Goal: Task Accomplishment & Management: Manage account settings

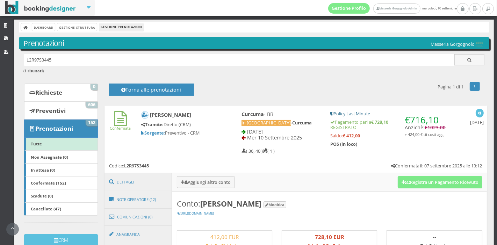
scroll to position [118, 0]
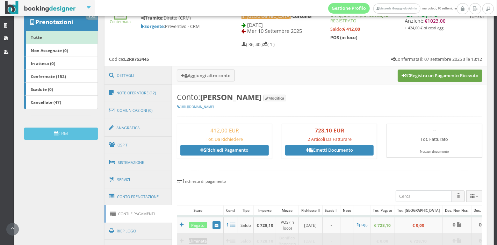
click at [411, 74] on button "Registra un Pagamento Ricevuto" at bounding box center [439, 76] width 85 height 12
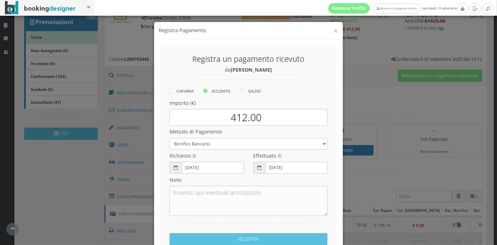
click at [248, 94] on label "SALDO" at bounding box center [250, 91] width 21 height 8
radio input "true"
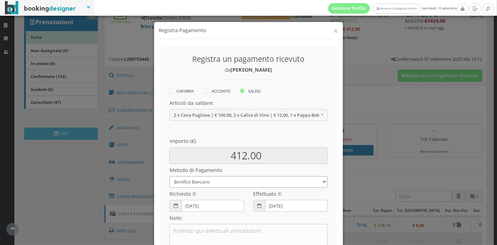
click at [242, 177] on select "Bonifico Bancario Carta di Credito Pay By Link Contanti Assegno Bancario Assegn…" at bounding box center [248, 182] width 158 height 12
select select
click at [169, 176] on select "Bonifico Bancario Carta di Credito Pay By Link Contanti Assegno Bancario Assegn…" at bounding box center [248, 182] width 158 height 12
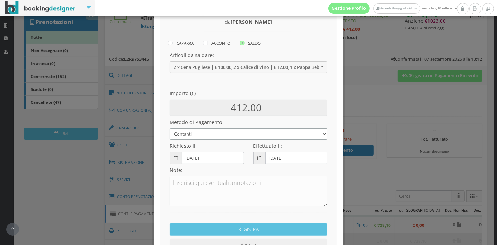
scroll to position [59, 0]
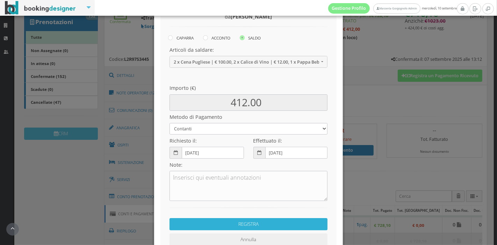
click at [234, 223] on button "REGISTRA" at bounding box center [248, 224] width 158 height 12
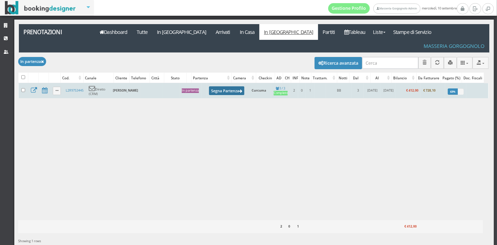
click at [209, 86] on button "Segna Partenza" at bounding box center [227, 90] width 36 height 9
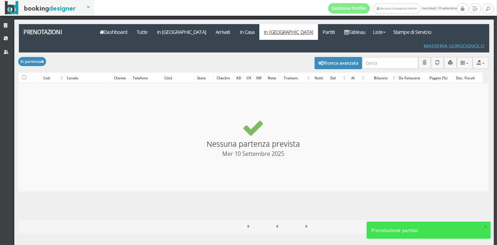
checkbox input "false"
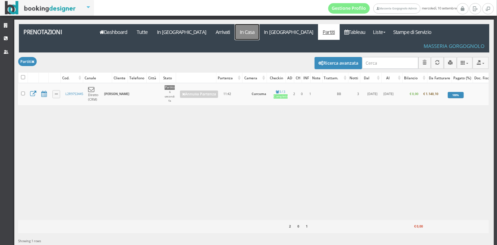
click at [235, 28] on link "In Casa" at bounding box center [247, 32] width 24 height 16
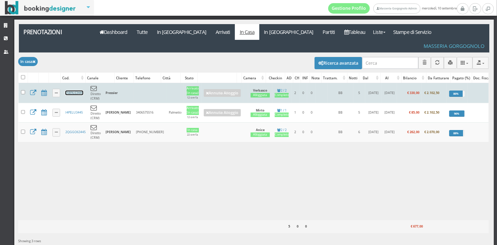
click at [72, 90] on link "E5B9L63445" at bounding box center [74, 92] width 18 height 5
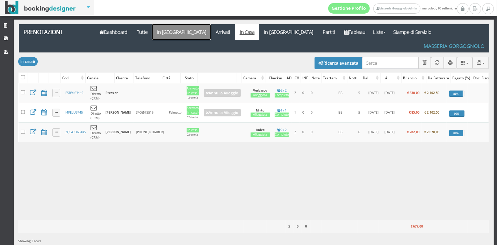
click at [158, 32] on link "In [GEOGRAPHIC_DATA]" at bounding box center [181, 32] width 59 height 16
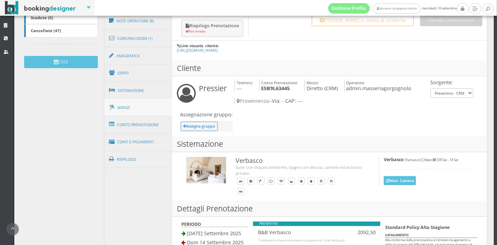
scroll to position [198, 0]
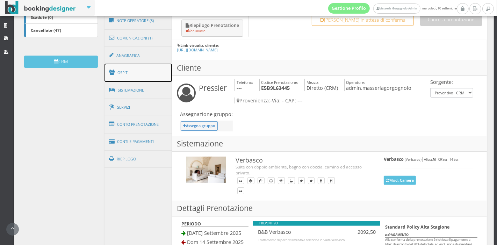
click at [147, 68] on link "Ospiti" at bounding box center [138, 73] width 68 height 18
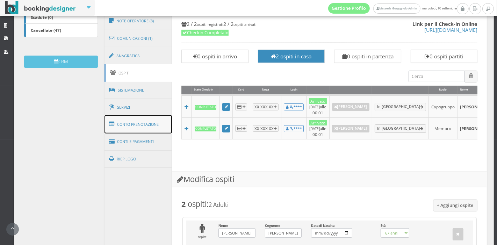
click at [147, 124] on link "Conto Prenotazione" at bounding box center [138, 124] width 68 height 18
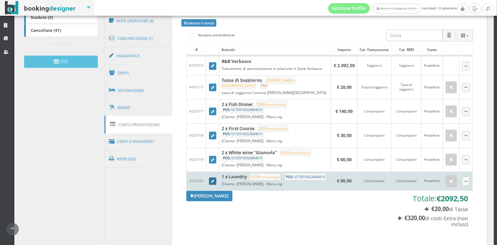
click at [213, 177] on link at bounding box center [213, 181] width 8 height 8
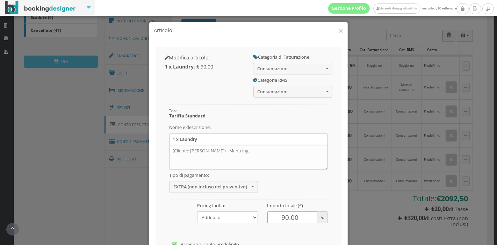
drag, startPoint x: 280, startPoint y: 217, endPoint x: 258, endPoint y: 221, distance: 23.1
click at [258, 105] on div "Tipo: Tariffa Standard Nome e descrizione: 1 x Laundry (Cliente: Steven Philip …" at bounding box center [249, 105] width 168 height 0
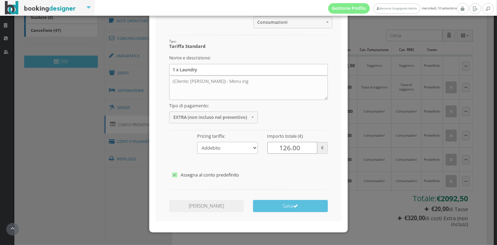
scroll to position [87, 0]
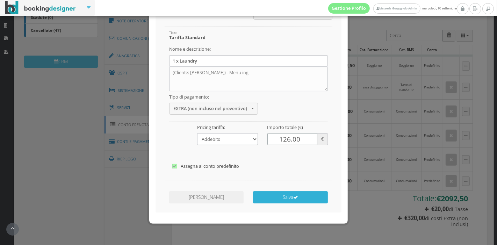
type input "126.00"
click at [278, 202] on button "Salva" at bounding box center [290, 197] width 74 height 12
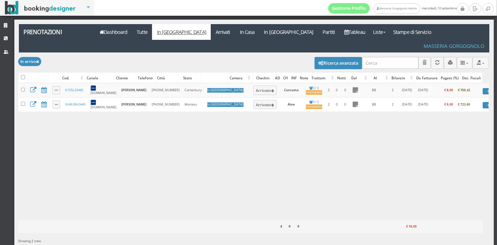
click at [160, 139] on div "Caricamento in corso Cod. Canale Cliente Telefono Città Stato Camera Checkin AD…" at bounding box center [253, 151] width 470 height 137
